Goal: Task Accomplishment & Management: Manage account settings

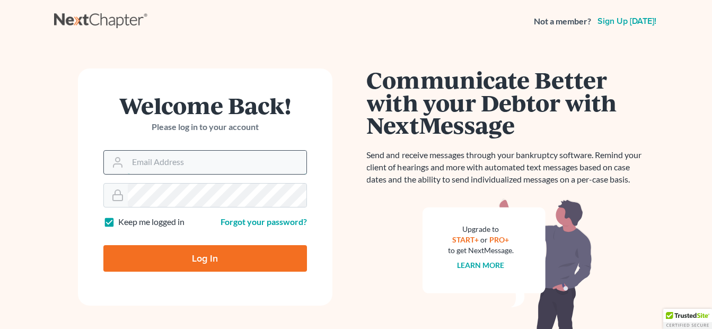
click at [181, 162] on input "Email Address" at bounding box center [217, 162] width 179 height 23
type input "[EMAIL_ADDRESS][DOMAIN_NAME]"
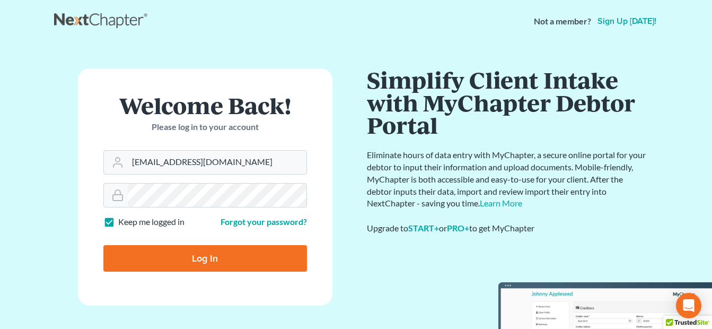
click at [200, 248] on input "Log In" at bounding box center [205, 258] width 204 height 27
type input "Thinking..."
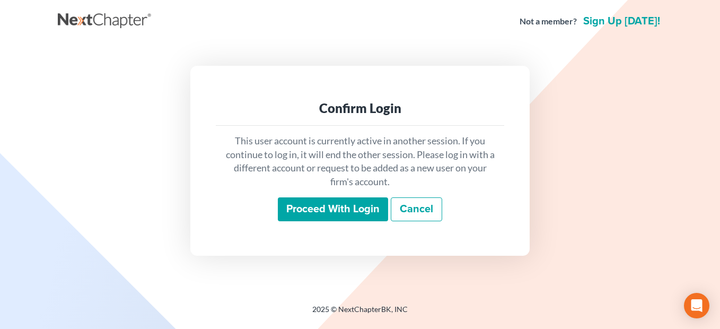
click at [332, 207] on input "Proceed with login" at bounding box center [333, 209] width 110 height 24
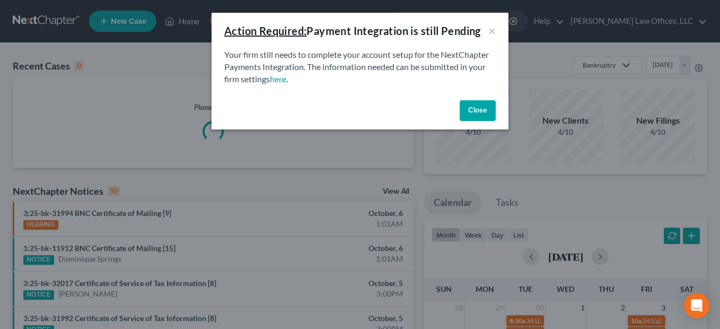
click at [469, 116] on button "Close" at bounding box center [478, 110] width 36 height 21
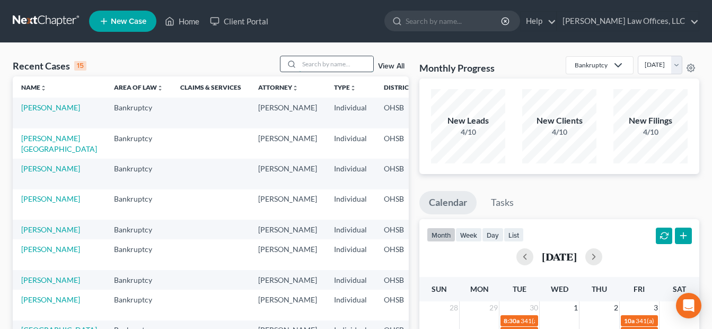
click at [335, 66] on input "search" at bounding box center [336, 63] width 74 height 15
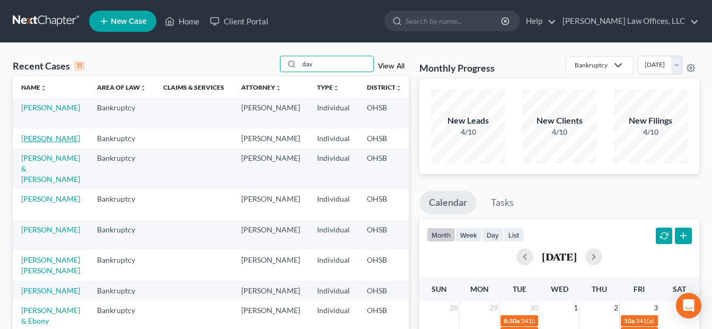
type input "dav"
click at [47, 140] on link "[PERSON_NAME]" at bounding box center [50, 138] width 59 height 9
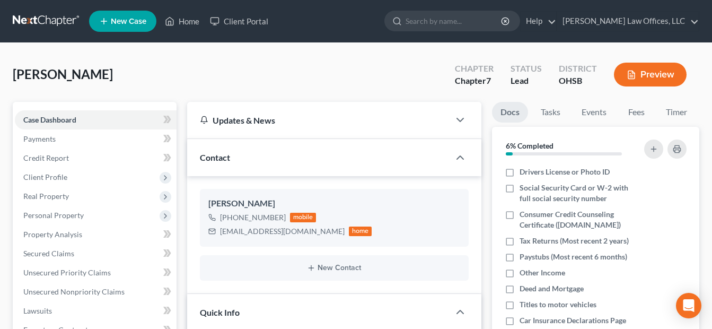
scroll to position [265, 0]
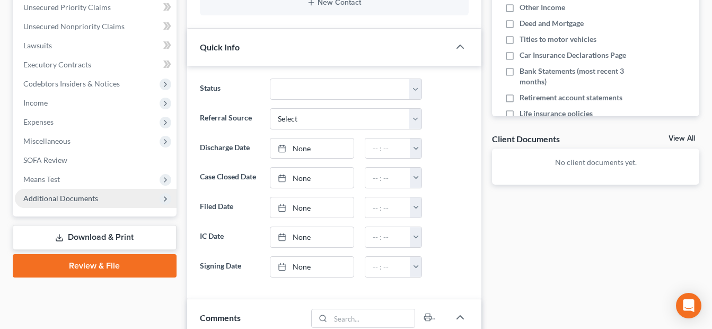
click at [94, 198] on span "Additional Documents" at bounding box center [60, 198] width 75 height 9
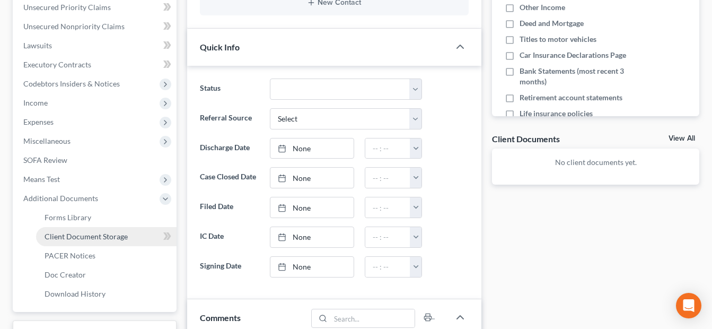
click at [129, 240] on link "Client Document Storage" at bounding box center [106, 236] width 141 height 19
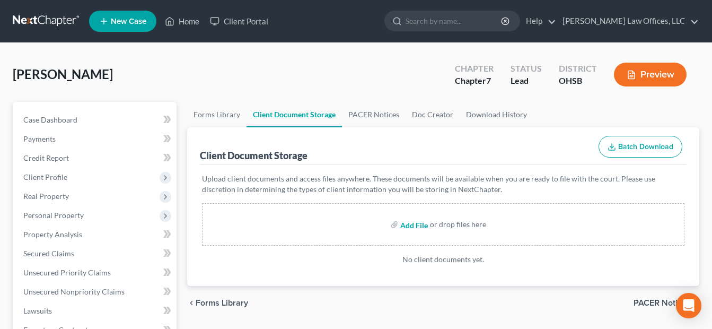
click at [422, 226] on input "file" at bounding box center [412, 224] width 25 height 19
type input "C:\fakepath\Certificate (65).pdf"
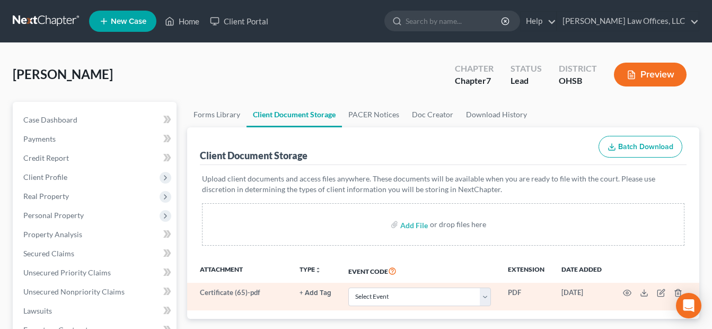
click at [315, 292] on button "+ Add Tag" at bounding box center [316, 292] width 32 height 7
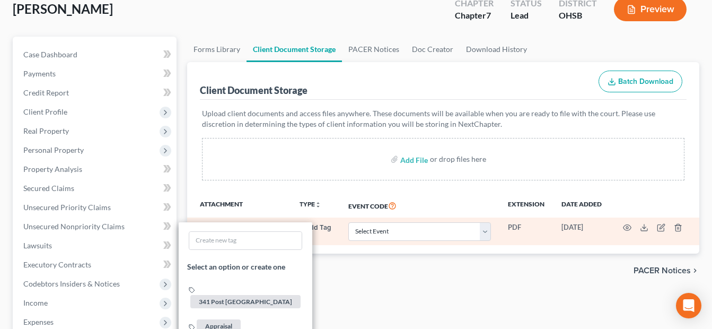
scroll to position [159, 0]
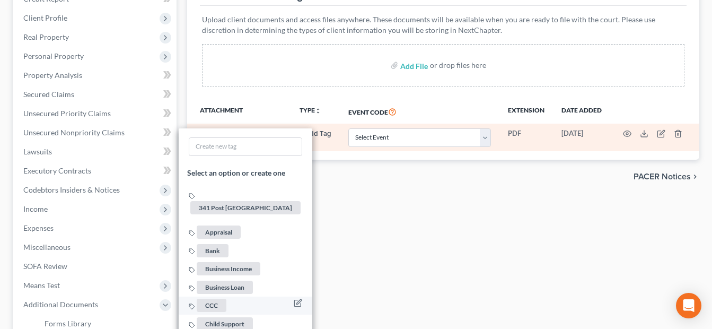
click at [213, 299] on span "CCC" at bounding box center [212, 305] width 30 height 13
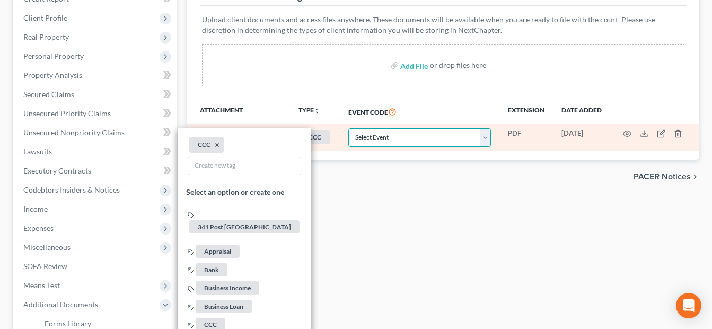
click at [486, 137] on select "Select Event 20 Largest Unsecured Creditors Amended Document Amended List of Cr…" at bounding box center [419, 137] width 143 height 19
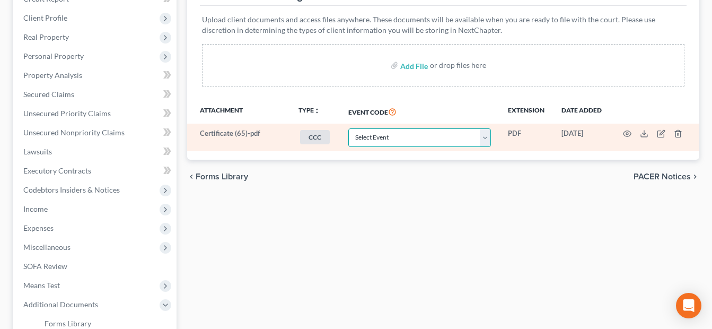
select select "7"
click at [348, 128] on select "Select Event 20 Largest Unsecured Creditors Amended Document Amended List of Cr…" at bounding box center [419, 137] width 143 height 19
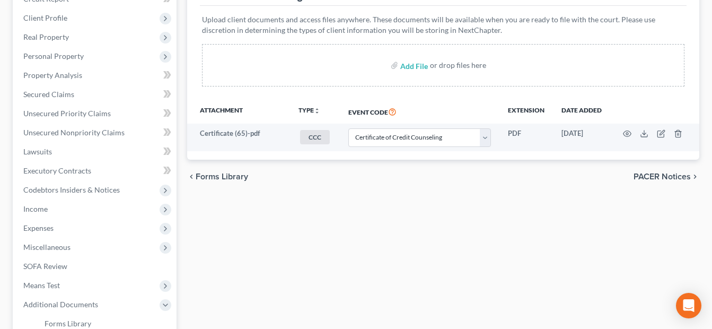
click at [310, 234] on div "Forms Library Client Document Storage PACER Notices Doc Creator Download Histor…" at bounding box center [443, 211] width 523 height 536
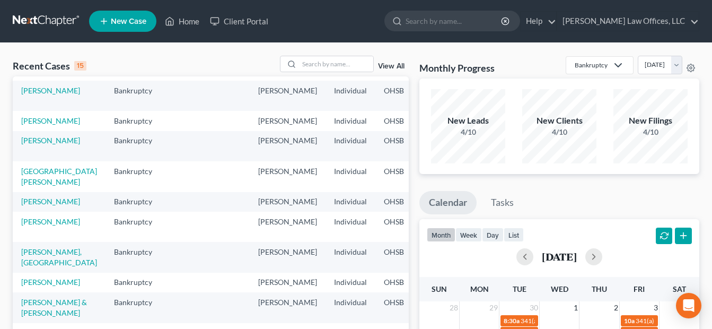
scroll to position [250, 0]
click at [314, 67] on input "search" at bounding box center [336, 63] width 74 height 15
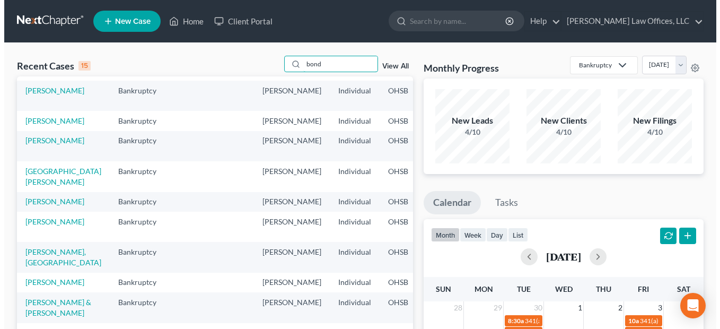
scroll to position [0, 0]
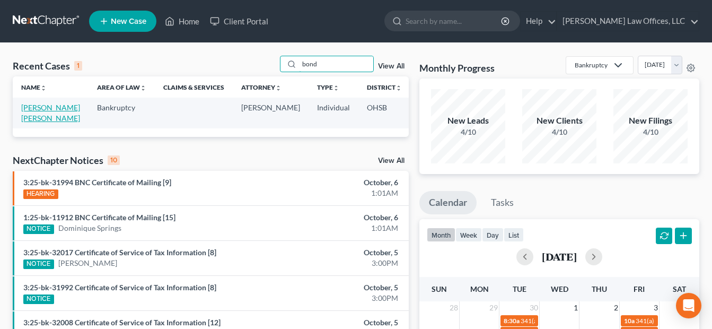
type input "bond"
click at [28, 119] on link "[PERSON_NAME] [PERSON_NAME]" at bounding box center [50, 113] width 59 height 20
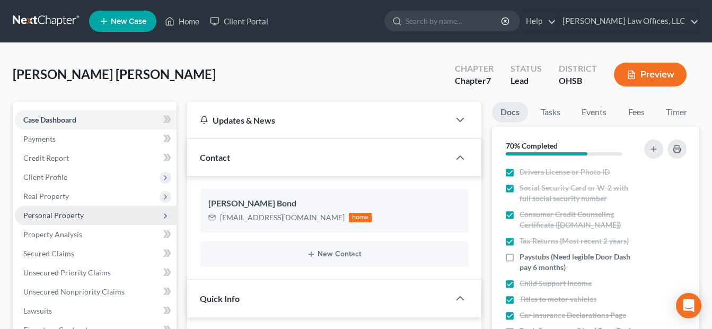
click at [66, 212] on span "Personal Property" at bounding box center [53, 214] width 60 height 9
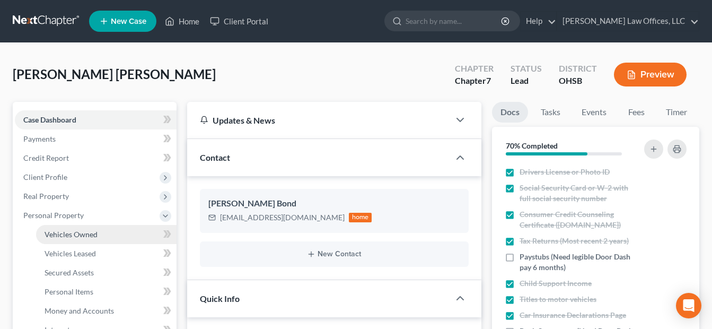
click at [66, 228] on link "Vehicles Owned" at bounding box center [106, 234] width 141 height 19
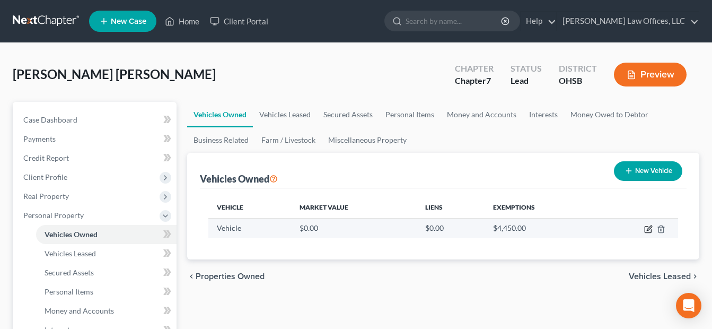
click at [646, 229] on icon "button" at bounding box center [648, 229] width 8 height 8
select select "0"
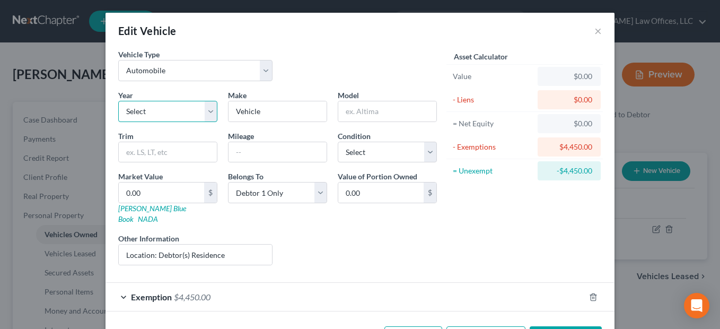
click at [207, 114] on select "Select 2026 2025 2024 2023 2022 2021 2020 2019 2018 2017 2016 2015 2014 2013 20…" at bounding box center [167, 111] width 99 height 21
select select "6"
click at [118, 101] on select "Select 2026 2025 2024 2023 2022 2021 2020 2019 2018 2017 2016 2015 2014 2013 20…" at bounding box center [167, 111] width 99 height 21
drag, startPoint x: 279, startPoint y: 115, endPoint x: 219, endPoint y: 116, distance: 60.4
click at [223, 116] on div "Make * Vehicle" at bounding box center [278, 106] width 110 height 32
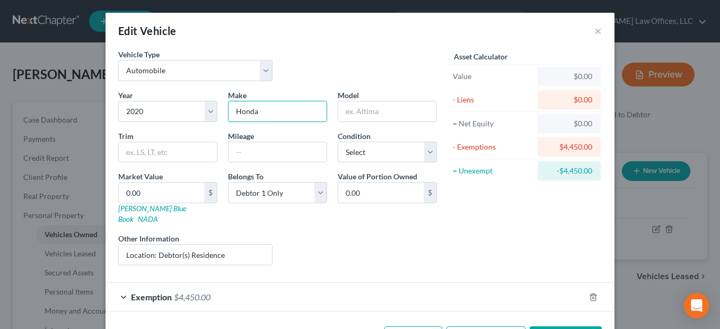
type input "Honda"
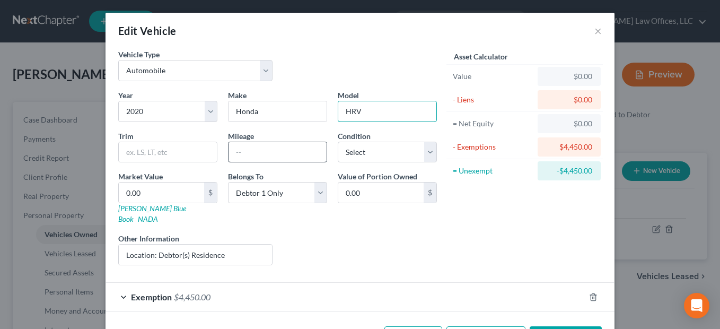
type input "HRV"
click at [244, 157] on input "text" at bounding box center [278, 152] width 98 height 20
type input "53,000"
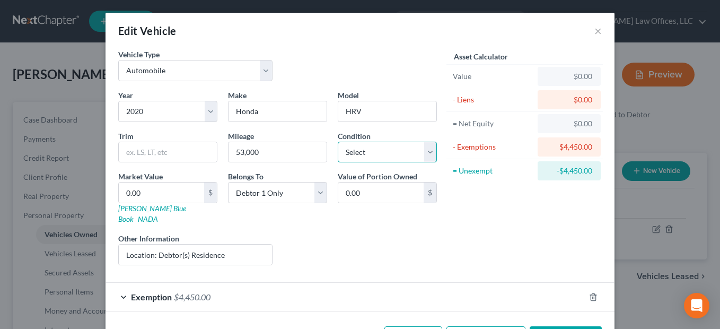
drag, startPoint x: 428, startPoint y: 151, endPoint x: 422, endPoint y: 152, distance: 5.9
click at [428, 151] on select "Select Excellent Very Good Good Fair Poor" at bounding box center [387, 152] width 99 height 21
select select "2"
click at [338, 142] on select "Select Excellent Very Good Good Fair Poor" at bounding box center [387, 152] width 99 height 21
click at [181, 196] on input "0.00" at bounding box center [161, 192] width 85 height 20
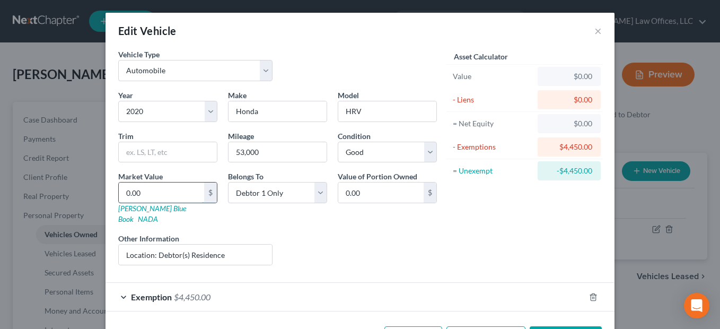
type input "1"
type input "1.00"
type input "15"
type input "15.00"
type input "150"
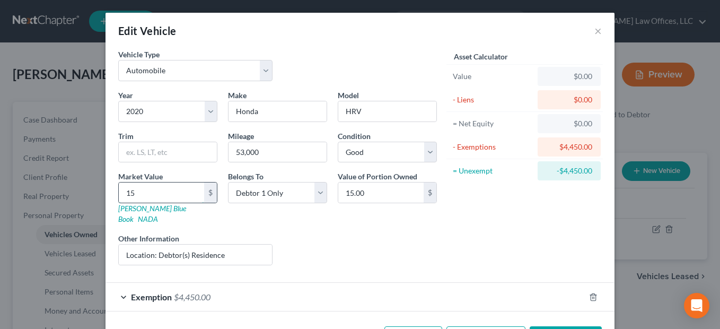
type input "150.00"
type input "1500"
type input "1,500.00"
type input "1,5000"
type input "15,000.00"
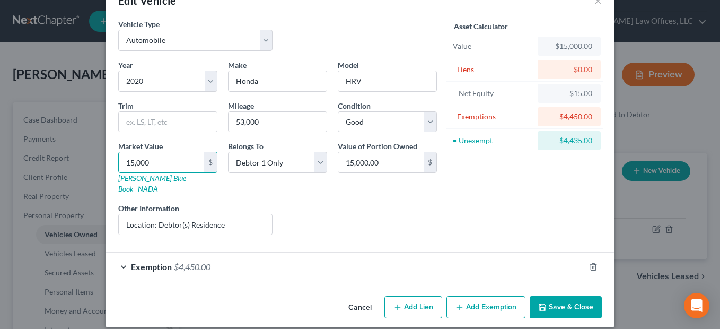
type input "15,000"
click at [390, 260] on div "Exemption $4,450.00" at bounding box center [345, 266] width 479 height 28
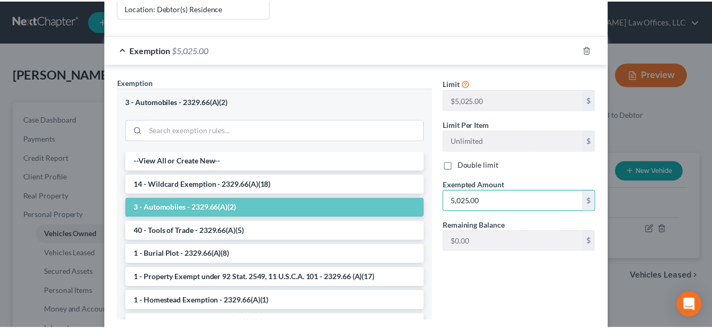
scroll to position [295, 0]
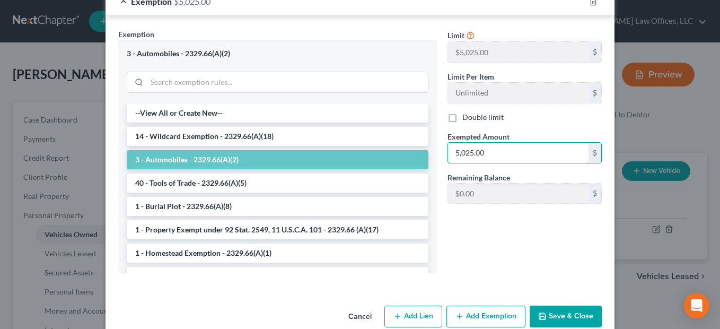
type input "5,025.00"
click at [553, 305] on button "Save & Close" at bounding box center [566, 316] width 72 height 22
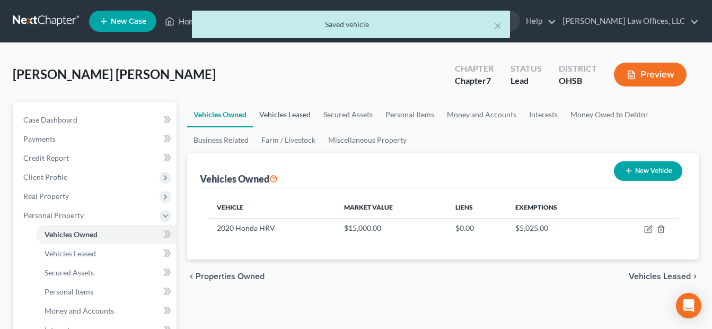
click at [298, 116] on link "Vehicles Leased" at bounding box center [285, 114] width 64 height 25
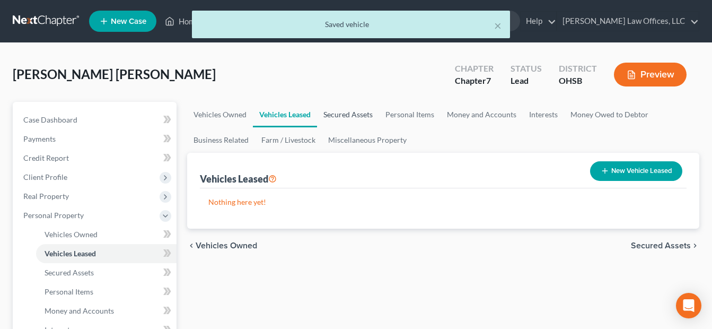
drag, startPoint x: 338, startPoint y: 111, endPoint x: 368, endPoint y: 112, distance: 30.3
click at [339, 111] on link "Secured Assets" at bounding box center [348, 114] width 62 height 25
click at [340, 111] on link "Secured Assets" at bounding box center [348, 114] width 62 height 25
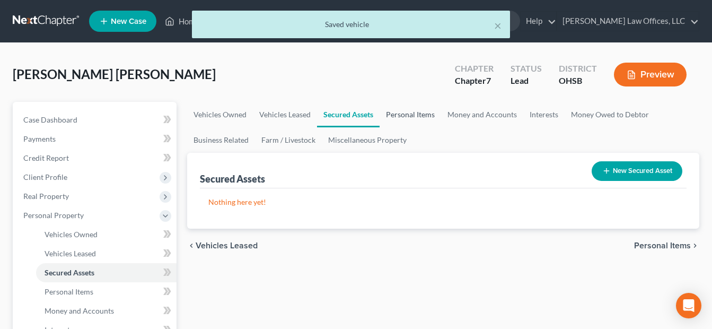
click at [394, 113] on link "Personal Items" at bounding box center [411, 114] width 62 height 25
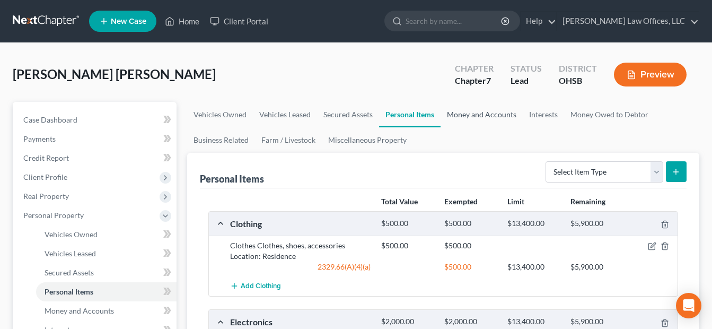
click at [493, 115] on link "Money and Accounts" at bounding box center [482, 114] width 82 height 25
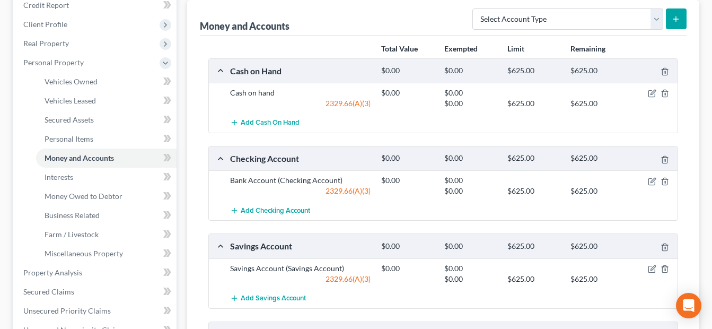
scroll to position [159, 0]
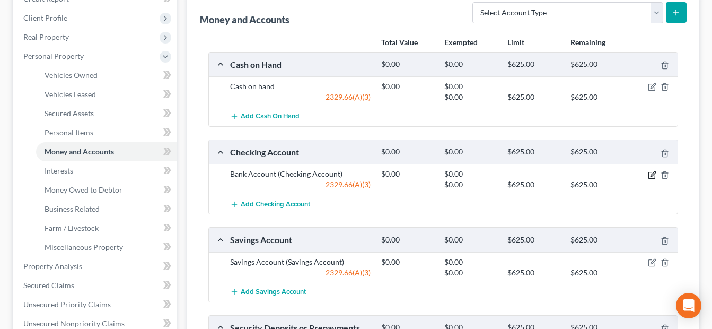
click at [651, 172] on icon "button" at bounding box center [651, 175] width 6 height 6
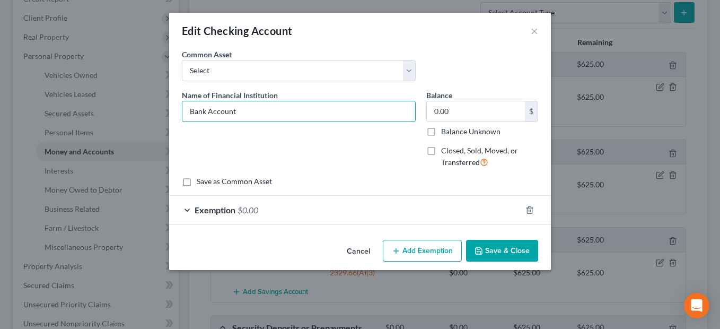
drag, startPoint x: 244, startPoint y: 114, endPoint x: 179, endPoint y: 116, distance: 65.2
click at [179, 116] on div "Name of Financial Institution * Bank Account" at bounding box center [299, 133] width 244 height 87
type input "Huntington Bank"
click at [490, 250] on button "Save & Close" at bounding box center [502, 251] width 72 height 22
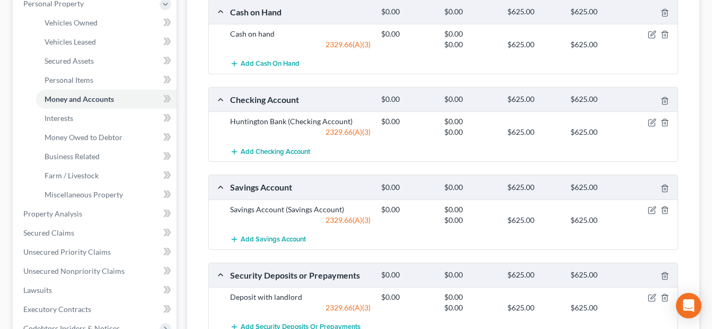
scroll to position [212, 0]
click at [665, 275] on line "button" at bounding box center [665, 276] width 0 height 2
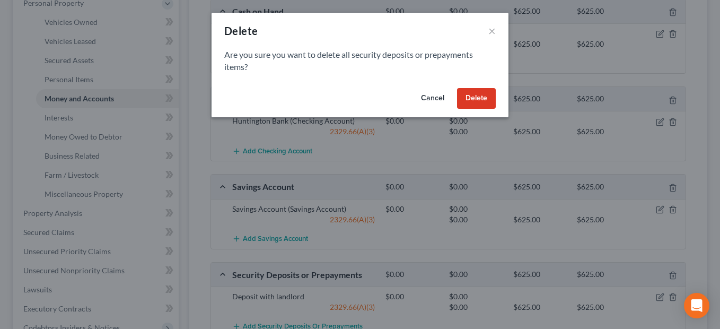
click at [472, 103] on button "Delete" at bounding box center [476, 98] width 39 height 21
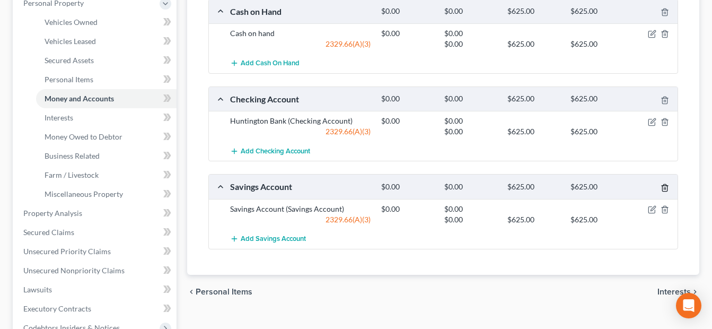
click at [667, 187] on icon "button" at bounding box center [664, 187] width 5 height 7
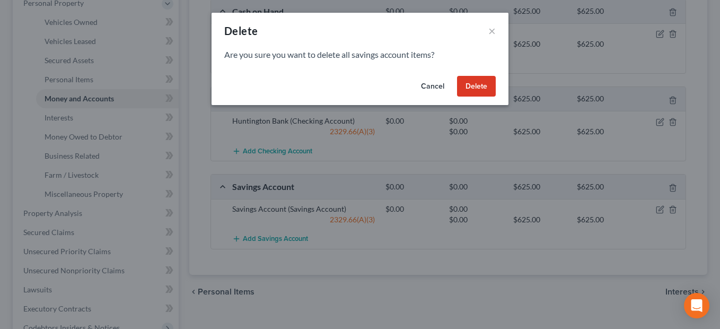
click at [470, 88] on button "Delete" at bounding box center [476, 86] width 39 height 21
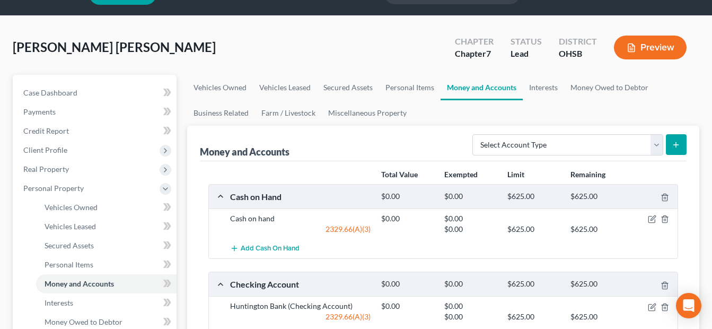
scroll to position [0, 0]
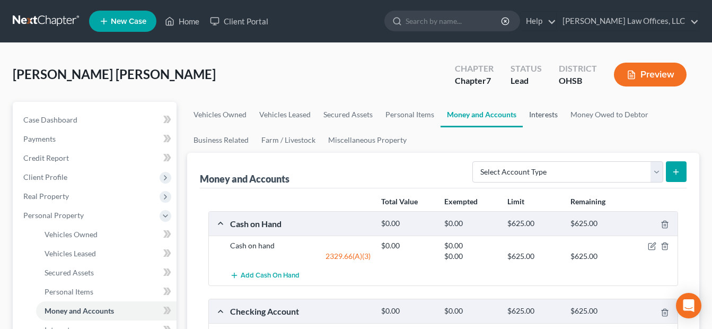
click at [546, 112] on link "Interests" at bounding box center [543, 114] width 41 height 25
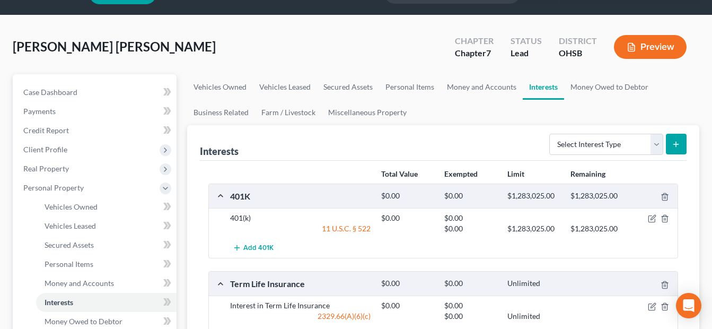
scroll to position [53, 0]
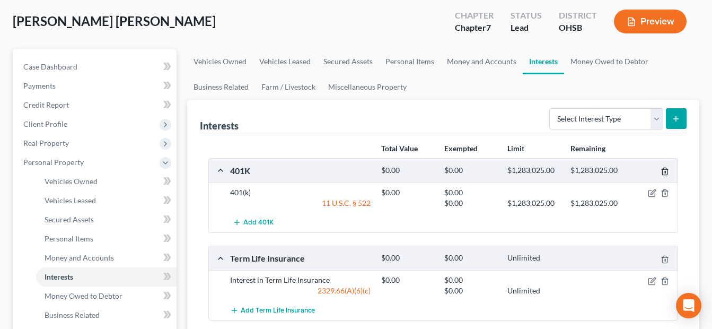
click at [665, 169] on icon "button" at bounding box center [665, 171] width 8 height 8
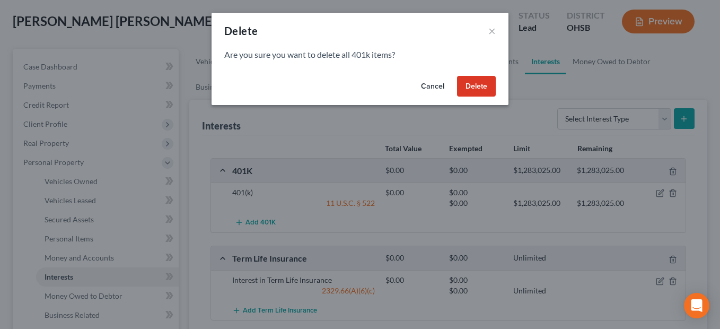
click at [476, 92] on button "Delete" at bounding box center [476, 86] width 39 height 21
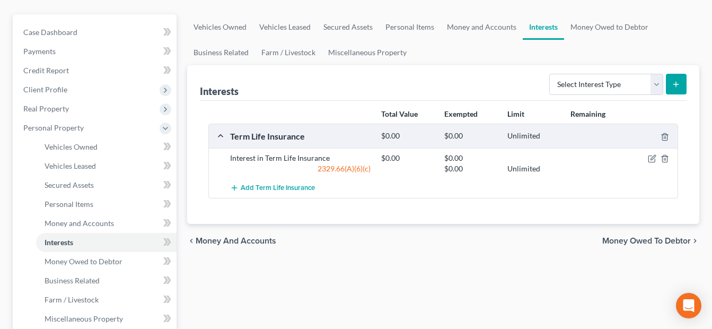
scroll to position [106, 0]
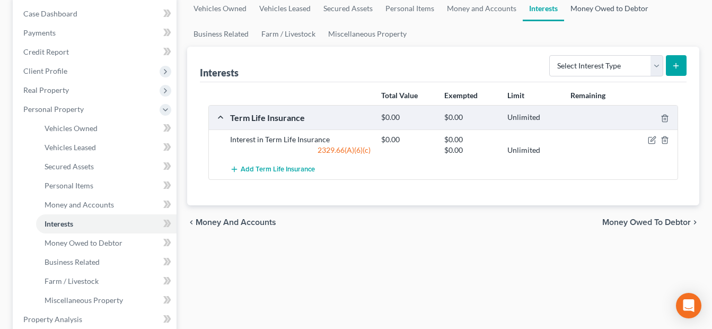
click at [593, 2] on link "Money Owed to Debtor" at bounding box center [609, 8] width 91 height 25
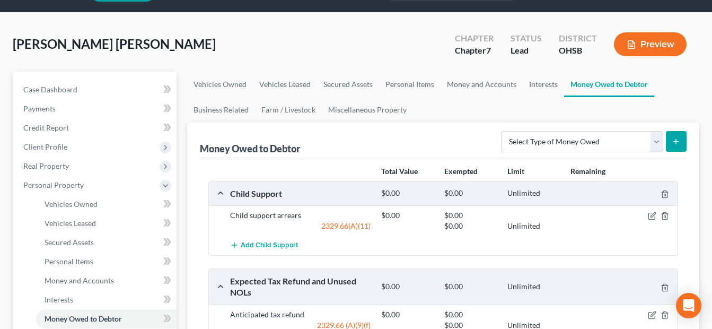
scroll to position [106, 0]
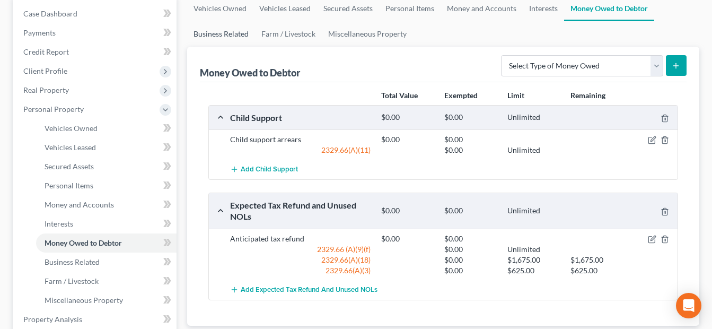
click at [239, 37] on link "Business Related" at bounding box center [221, 33] width 68 height 25
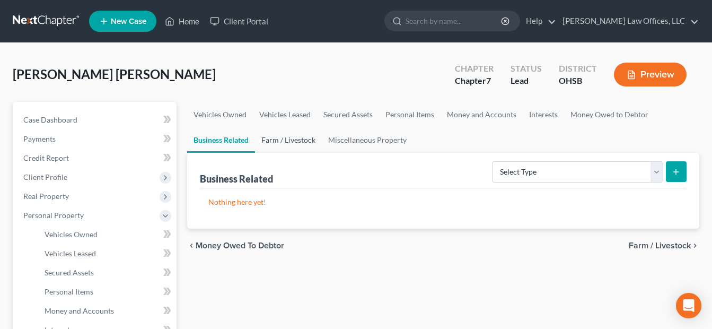
click at [297, 134] on link "Farm / Livestock" at bounding box center [288, 139] width 67 height 25
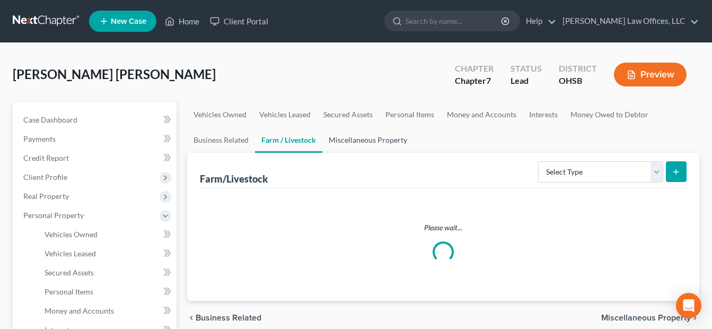
click at [356, 141] on link "Miscellaneous Property" at bounding box center [367, 139] width 91 height 25
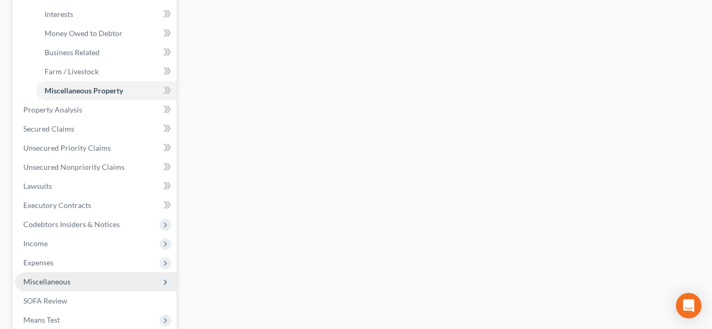
scroll to position [318, 0]
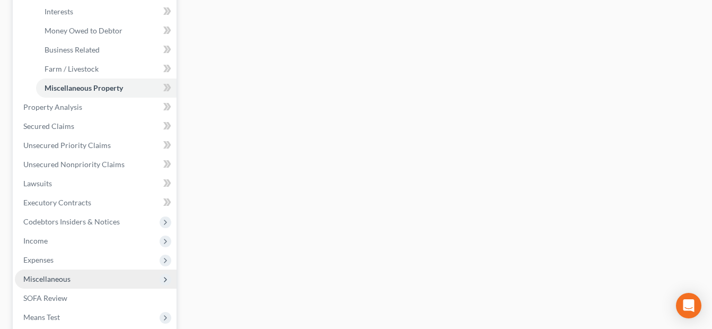
click at [75, 275] on span "Miscellaneous" at bounding box center [96, 278] width 162 height 19
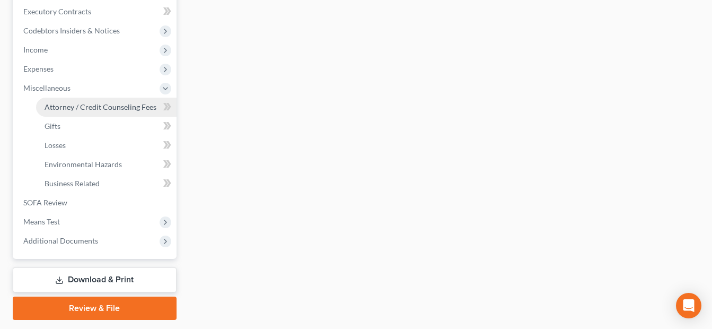
click at [111, 105] on span "Attorney / Credit Counseling Fees" at bounding box center [101, 106] width 112 height 9
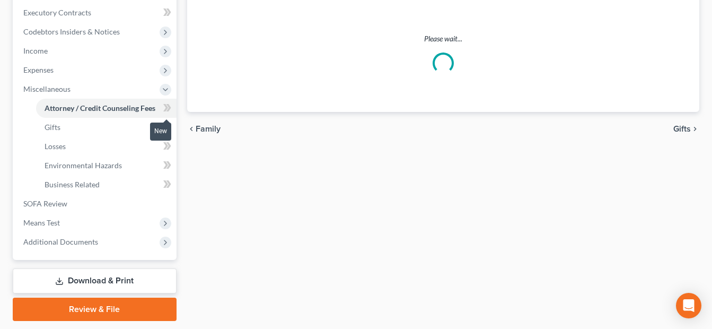
select select "1"
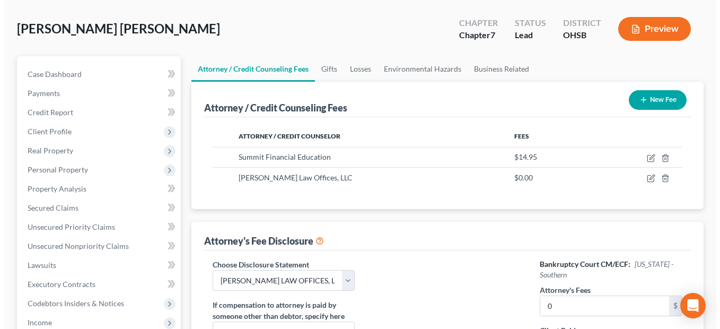
scroll to position [106, 0]
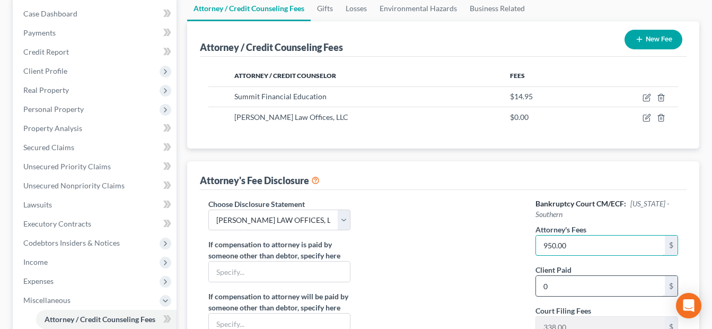
type input "950.00"
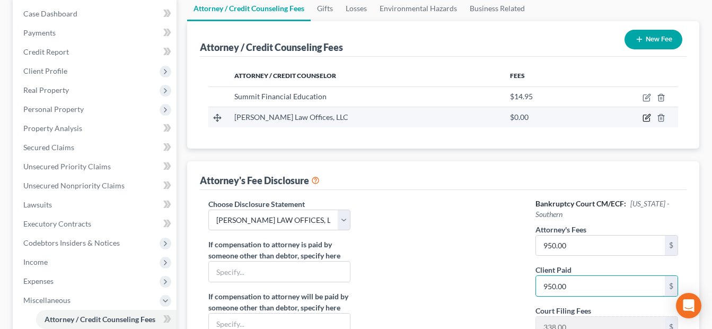
type input "950.00"
click at [645, 117] on icon "button" at bounding box center [647, 117] width 8 height 8
select select "36"
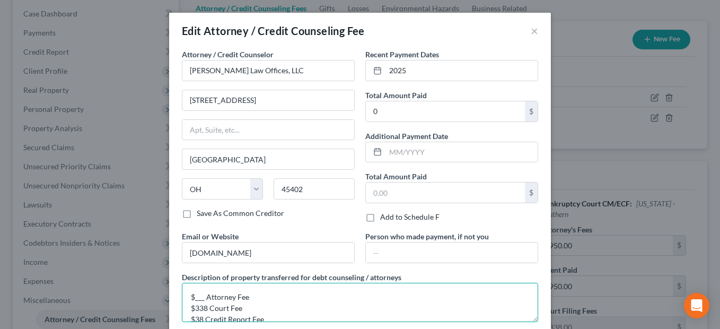
drag, startPoint x: 191, startPoint y: 298, endPoint x: 200, endPoint y: 298, distance: 9.0
click at [200, 298] on textarea "$___ Attorney Fee $338 Court Fee $38 Credit Report Fee" at bounding box center [360, 302] width 356 height 39
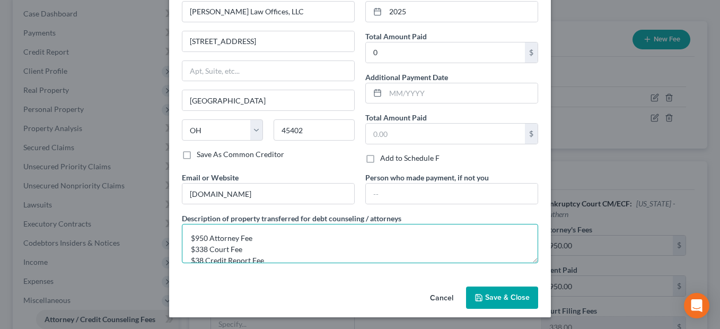
scroll to position [60, 0]
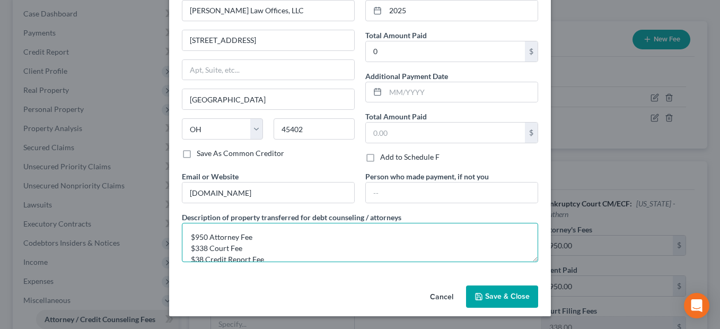
type textarea "$950 Attorney Fee $338 Court Fee $38 Credit Report Fee"
click at [510, 300] on span "Save & Close" at bounding box center [507, 296] width 45 height 9
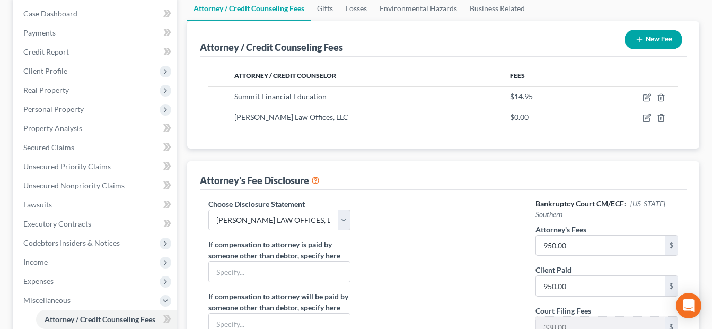
click at [665, 39] on button "New Fee" at bounding box center [654, 40] width 58 height 20
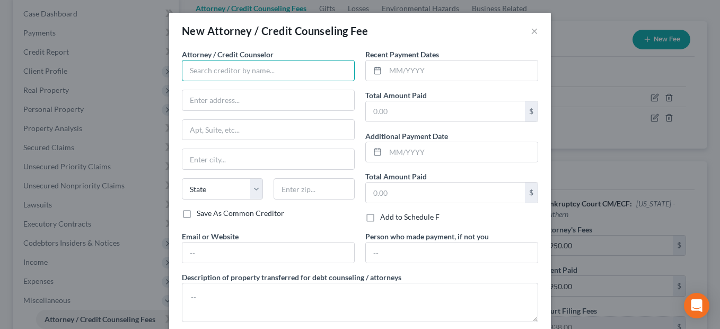
click at [268, 75] on input "text" at bounding box center [268, 70] width 173 height 21
type input "Trinity Debt Management"
click at [245, 296] on textarea at bounding box center [360, 302] width 356 height 39
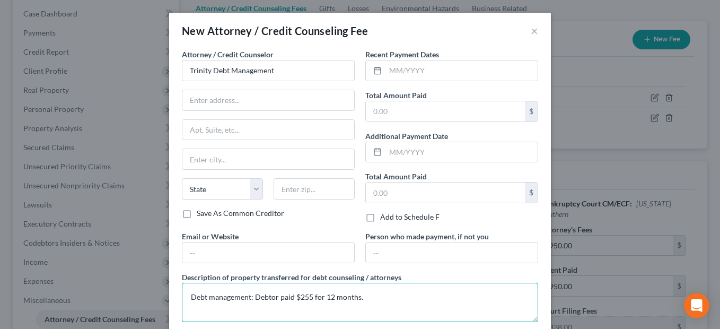
type textarea "Debt management: Debtor paid $255 for 12 months."
paste input "https://trinitycredit.org/"
type input "https://trinitycredit.org/"
paste input "11229 Reading Road, Cincinnati, OH 45241"
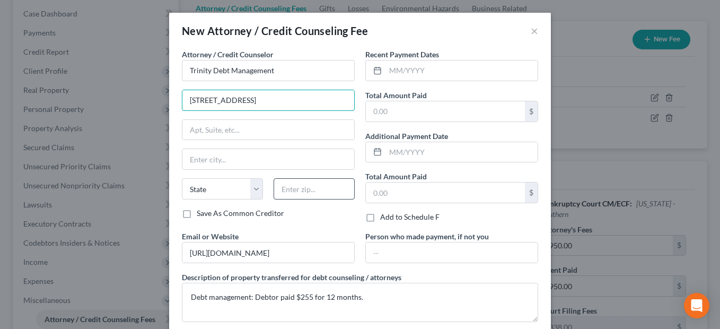
type input "11229 Reading Road, Cincinnati, OH 45241"
click at [305, 191] on input "text" at bounding box center [314, 188] width 81 height 21
type input "45241"
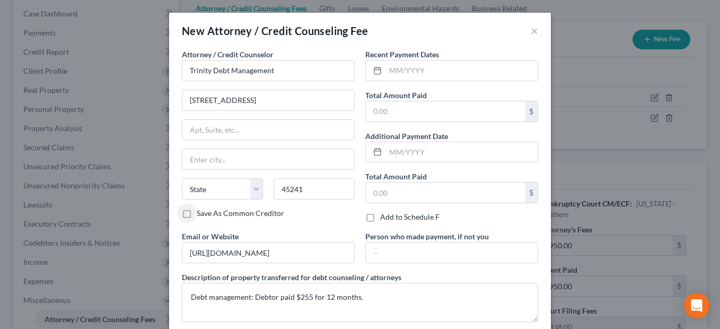
type input "Cincinnati"
select select "36"
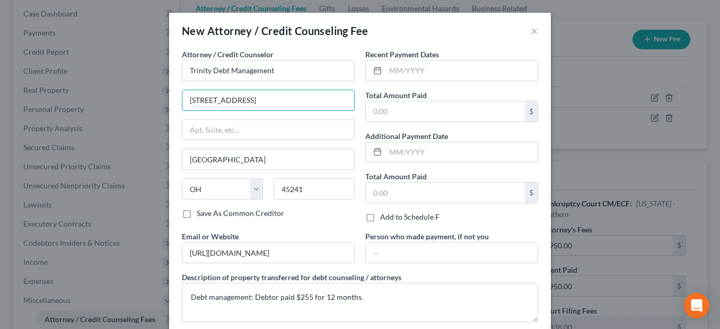
drag, startPoint x: 254, startPoint y: 99, endPoint x: 372, endPoint y: 99, distance: 118.2
click at [372, 99] on div "Attorney / Credit Counselor * Trinity Debt Management 11229 Reading Road, Cinci…" at bounding box center [360, 190] width 367 height 282
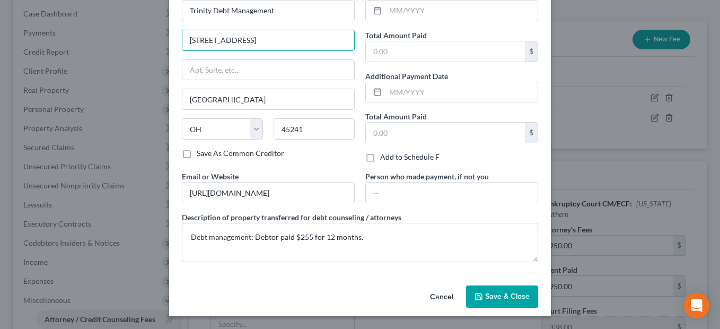
type input "11229 Reading Road"
click at [498, 295] on span "Save & Close" at bounding box center [507, 296] width 45 height 9
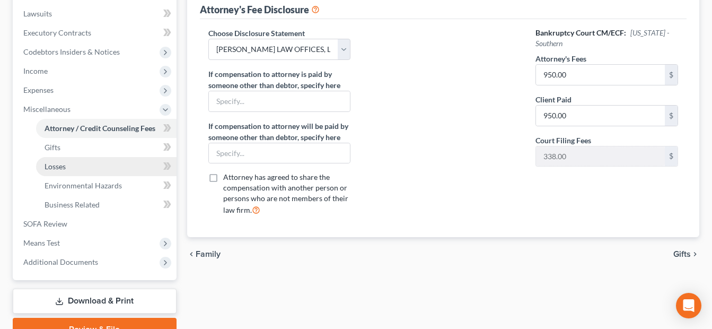
scroll to position [318, 0]
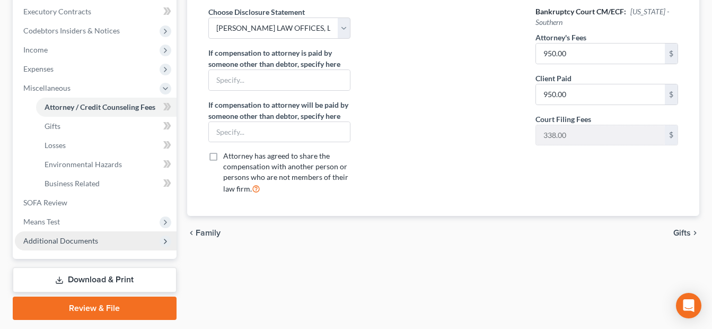
click at [85, 241] on span "Additional Documents" at bounding box center [60, 240] width 75 height 9
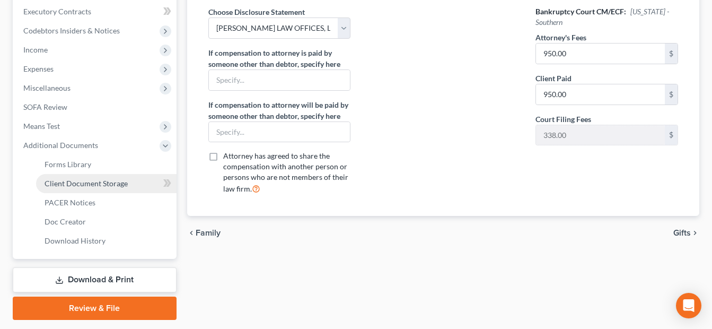
click at [128, 187] on link "Client Document Storage" at bounding box center [106, 183] width 141 height 19
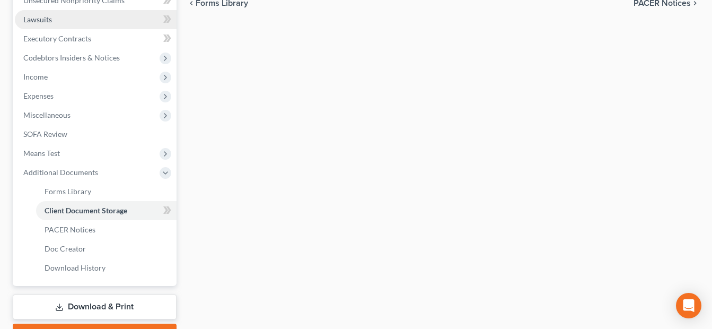
scroll to position [165, 0]
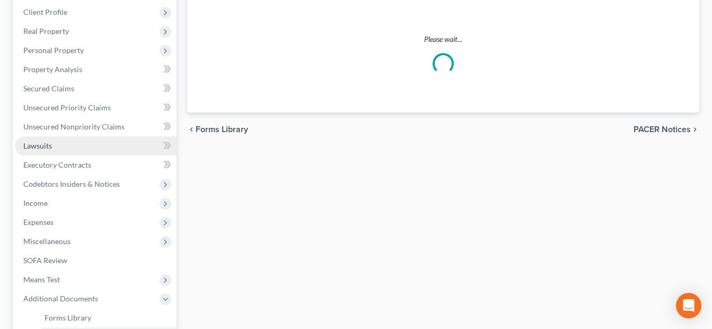
select select "7"
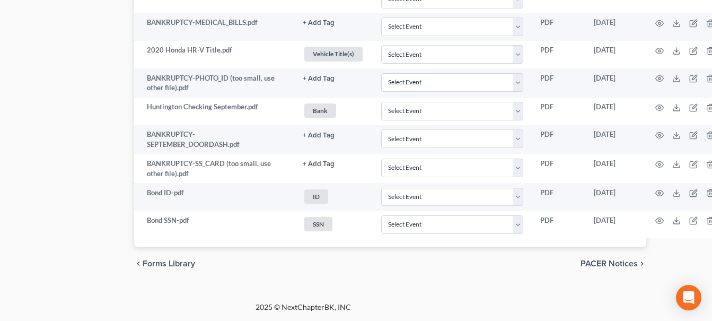
scroll to position [880, 74]
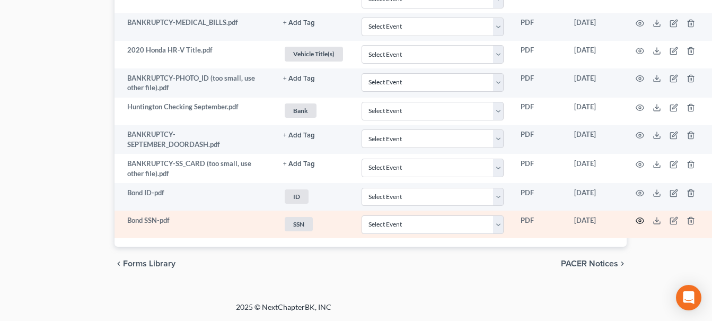
click at [641, 221] on circle "button" at bounding box center [640, 221] width 2 height 2
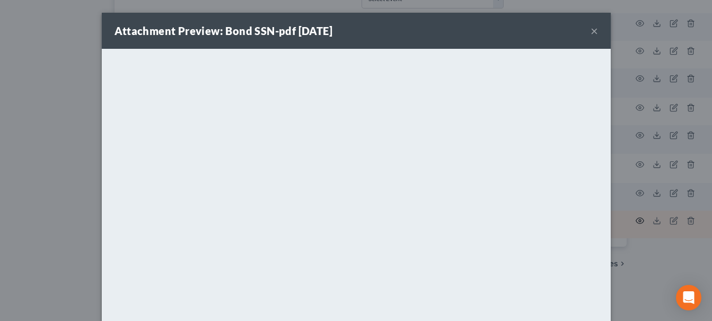
scroll to position [872, 68]
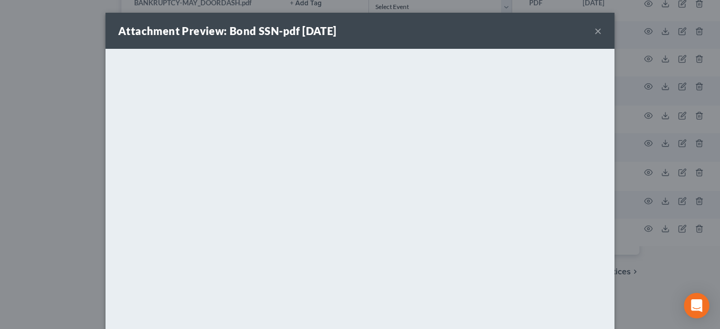
drag, startPoint x: 442, startPoint y: 21, endPoint x: 451, endPoint y: -12, distance: 34.6
click at [596, 35] on button "×" at bounding box center [597, 30] width 7 height 13
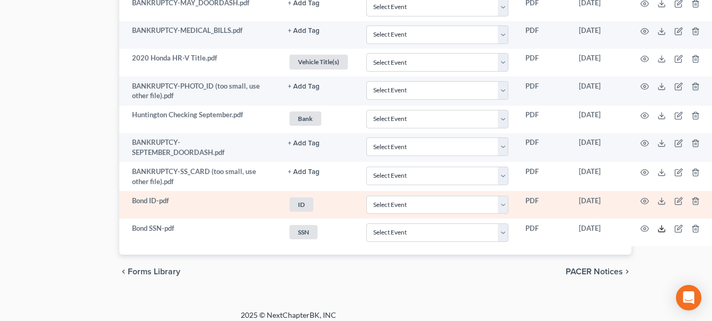
drag, startPoint x: 661, startPoint y: 228, endPoint x: 645, endPoint y: 212, distance: 22.9
click at [661, 228] on polyline at bounding box center [662, 229] width 4 height 2
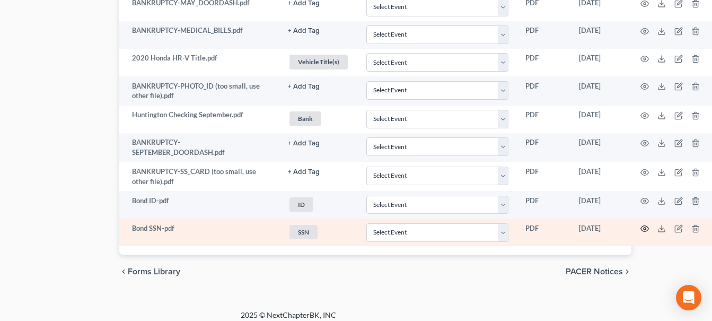
click at [646, 231] on icon "button" at bounding box center [644, 228] width 8 height 8
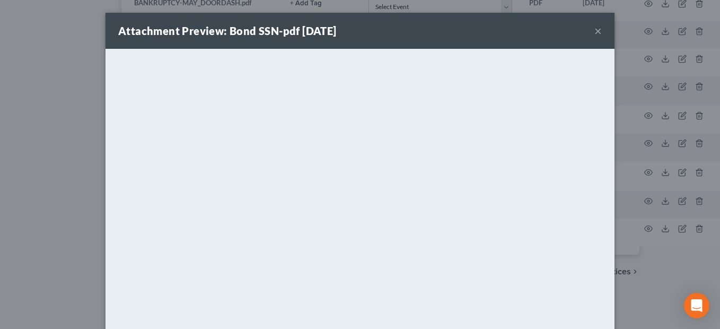
click at [594, 32] on button "×" at bounding box center [597, 30] width 7 height 13
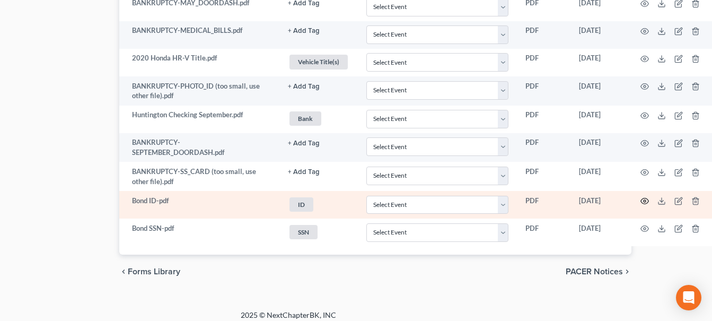
click at [643, 200] on icon "button" at bounding box center [644, 201] width 8 height 8
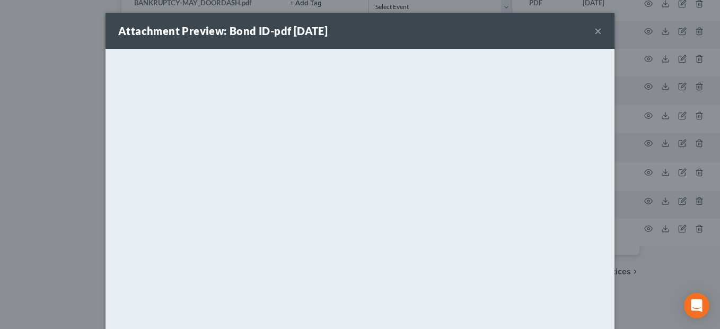
click at [594, 31] on button "×" at bounding box center [597, 30] width 7 height 13
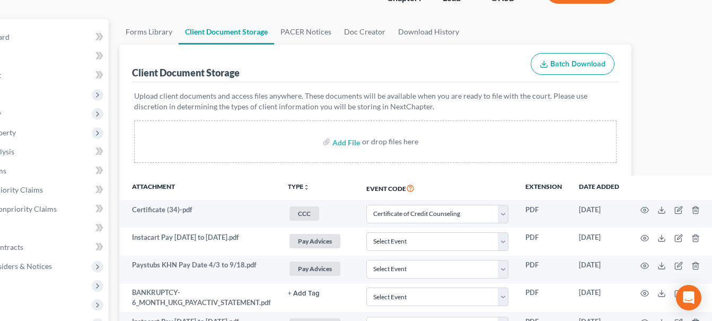
scroll to position [77, 68]
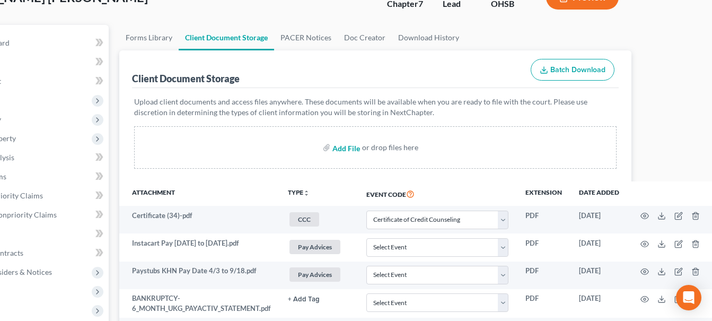
click at [348, 151] on input "file" at bounding box center [344, 147] width 25 height 19
type input "C:\fakepath\Lexis.pdf"
select select "7"
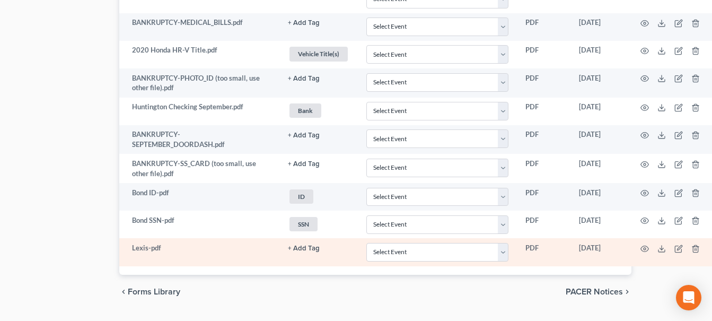
click at [297, 247] on button "+ Add Tag" at bounding box center [304, 248] width 32 height 7
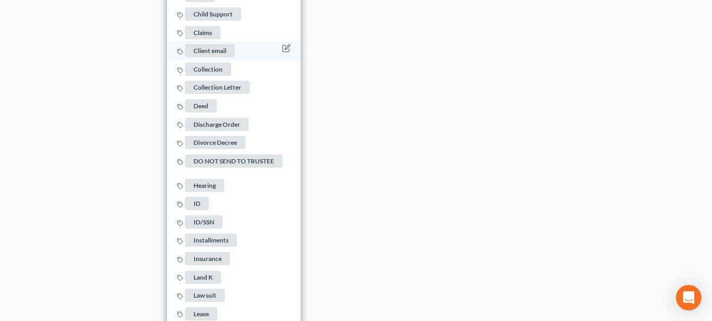
scroll to position [1357, 68]
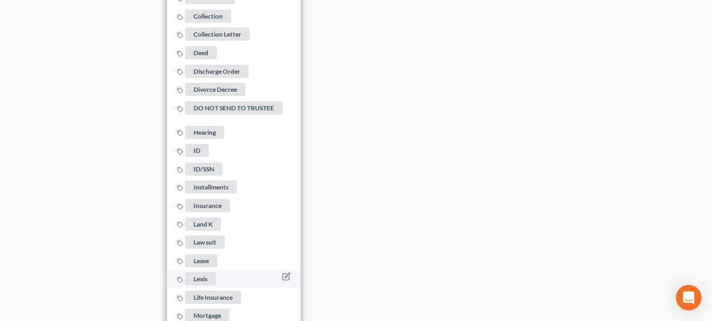
click at [203, 276] on span "Lexis" at bounding box center [200, 278] width 31 height 13
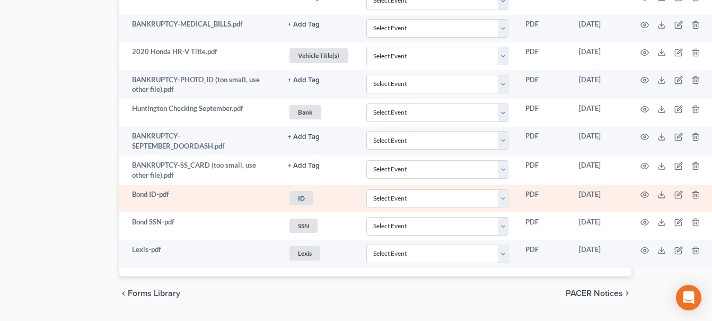
scroll to position [855, 68]
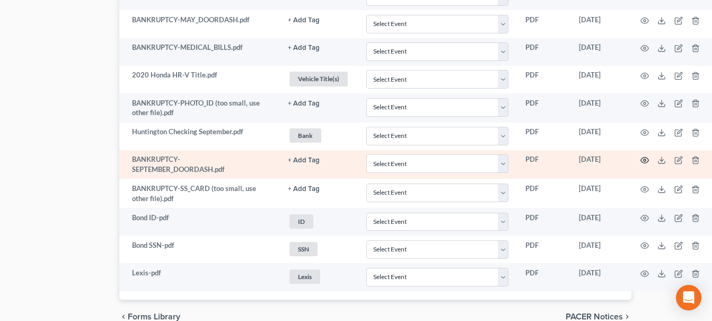
click at [644, 161] on icon "button" at bounding box center [644, 160] width 8 height 8
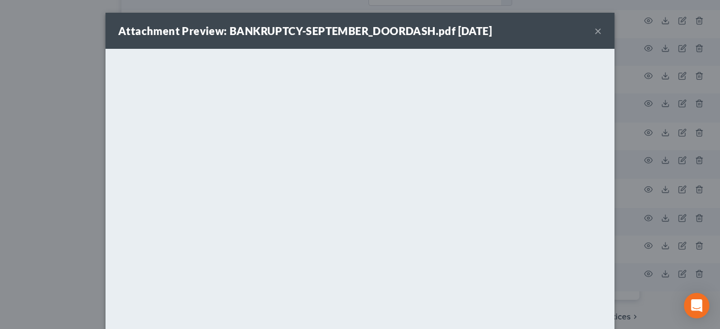
click at [594, 30] on button "×" at bounding box center [597, 30] width 7 height 13
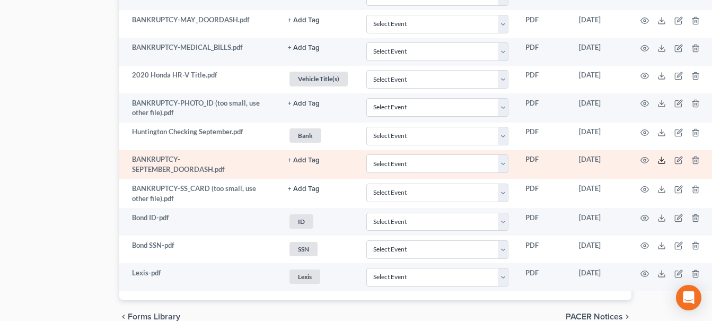
click at [662, 160] on polyline at bounding box center [662, 161] width 4 height 2
